Goal: Browse casually

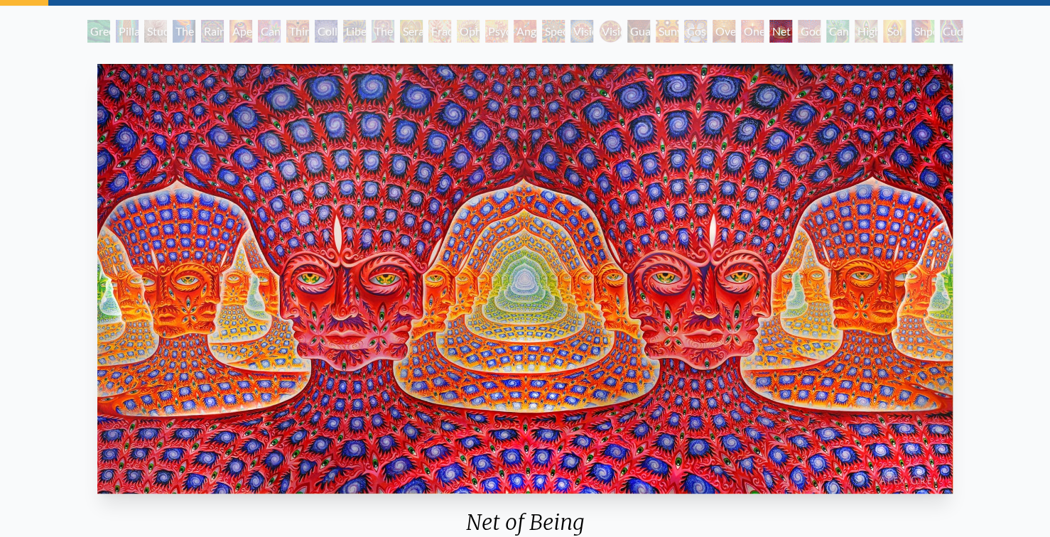
scroll to position [71, 0]
click at [572, 69] on img "25 / 31" at bounding box center [524, 279] width 855 height 430
click at [607, 317] on img "25 / 31" at bounding box center [524, 279] width 855 height 430
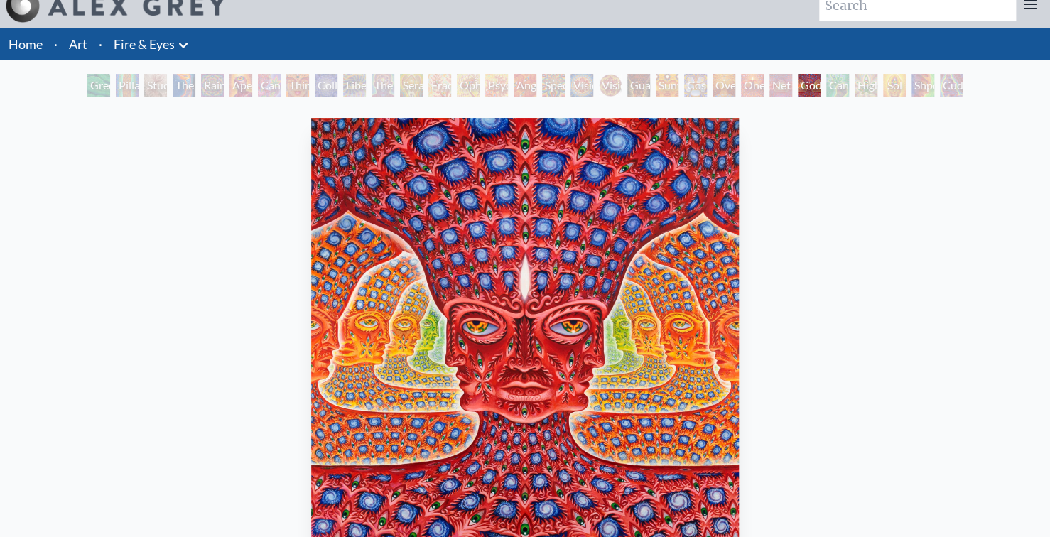
scroll to position [59, 0]
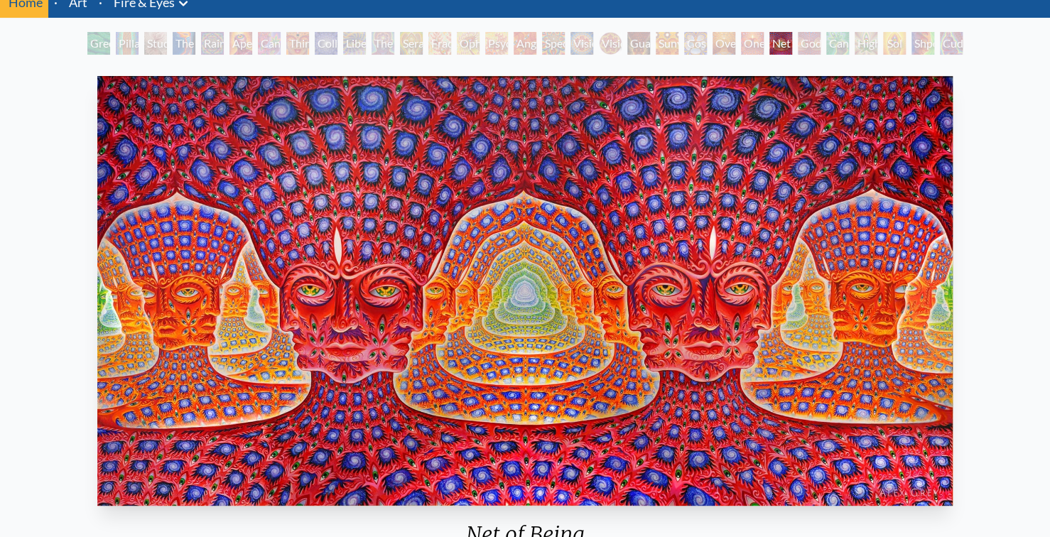
scroll to position [71, 0]
